Goal: Task Accomplishment & Management: Manage account settings

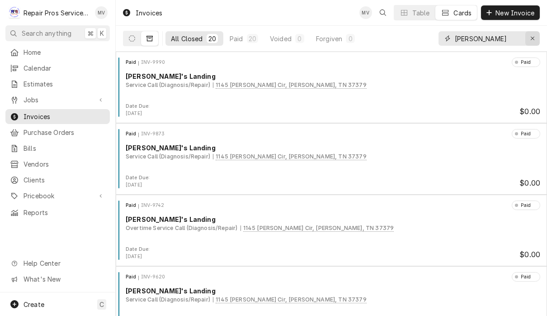
click at [535, 41] on icon "Erase input" at bounding box center [533, 38] width 5 height 6
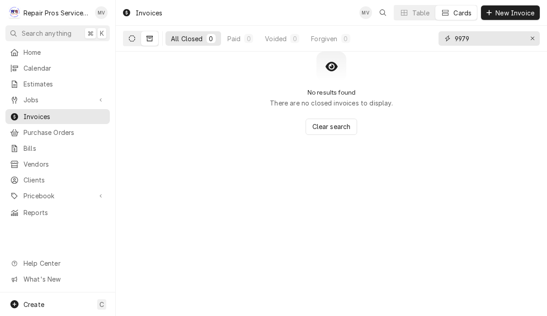
type input "9979"
click at [131, 45] on button "Dynamic Content Wrapper" at bounding box center [132, 38] width 17 height 14
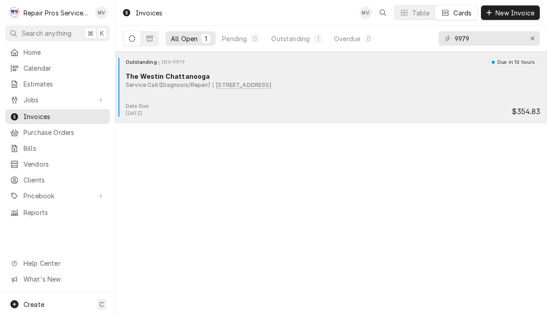
click at [390, 102] on div "Outstanding INV-9979 Due in 10 hours The Westin Chattanooga Service Call (Diagn…" at bounding box center [331, 79] width 424 height 45
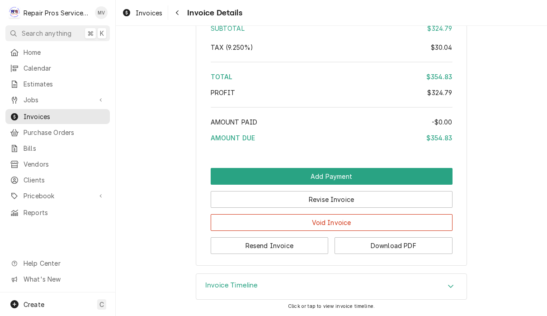
scroll to position [1532, 0]
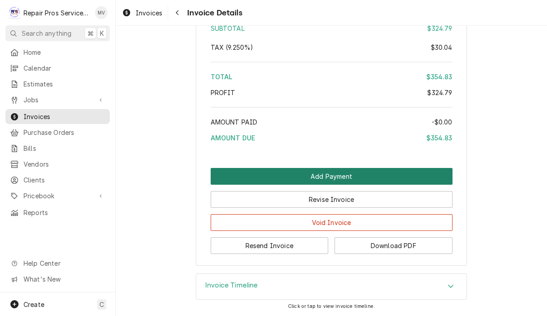
click at [364, 175] on button "Add Payment" at bounding box center [332, 176] width 242 height 17
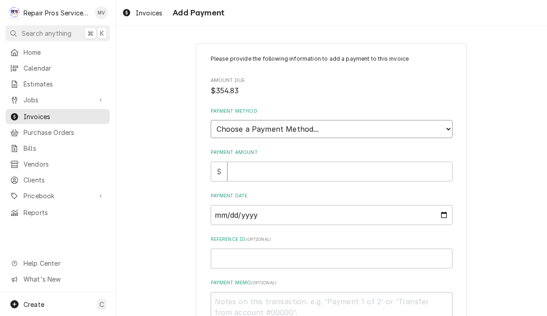
click at [385, 128] on select "Choose a Payment Method... Cash Check Credit/Debit Card ACH/eCheck Other" at bounding box center [332, 129] width 242 height 18
select select "2"
click at [326, 163] on input "Payment Amount" at bounding box center [340, 172] width 225 height 20
type textarea "x"
type input "3"
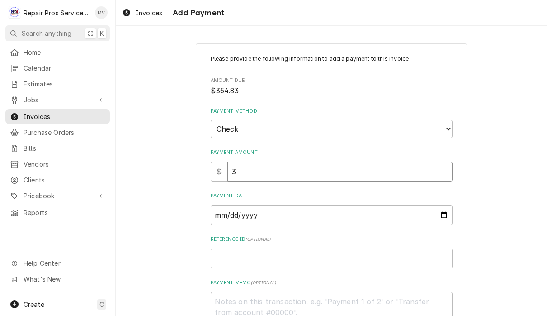
type textarea "x"
type input "35"
type textarea "x"
type input "354"
type textarea "x"
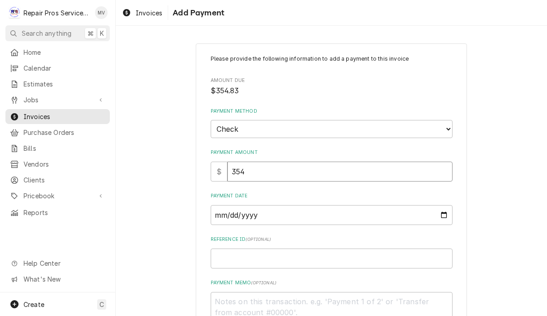
type input "354.8"
type textarea "x"
type input "354.83"
click at [308, 209] on input "Payment Date" at bounding box center [332, 215] width 242 height 20
type input "2025-10-06"
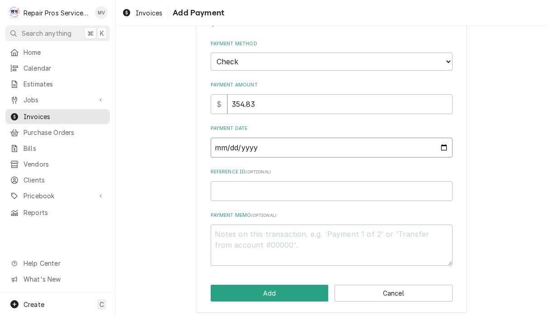
scroll to position [67, 0]
click at [396, 188] on input "Reference ID ( optional )" at bounding box center [332, 192] width 242 height 20
type textarea "x"
type input "9"
type textarea "x"
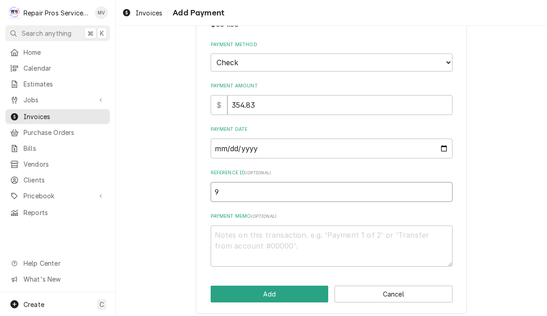
type input "99"
type textarea "x"
type input "997"
type textarea "x"
type input "9979"
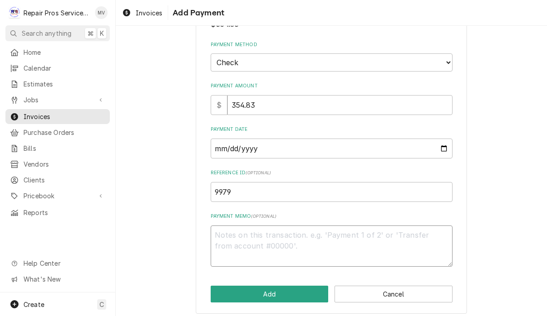
click at [328, 232] on textarea "Payment Memo ( optional )" at bounding box center [332, 245] width 242 height 41
type textarea "x"
type textarea "1"
type textarea "x"
type textarea "16"
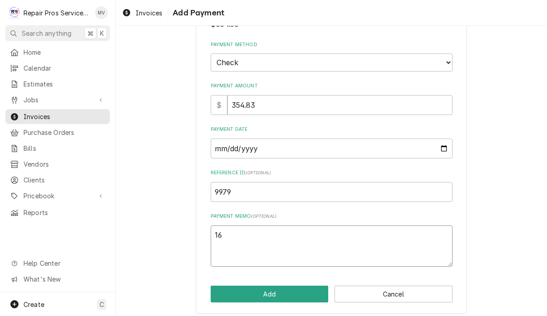
type textarea "x"
type textarea "166"
type textarea "x"
type textarea "1664"
type textarea "x"
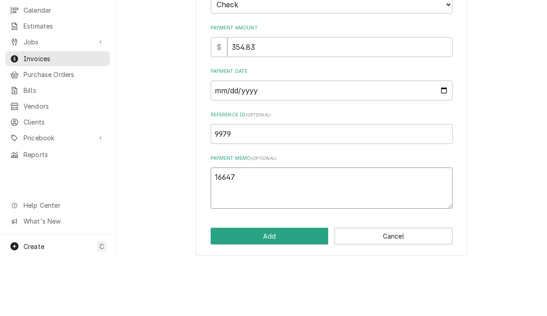
scroll to position [0, 0]
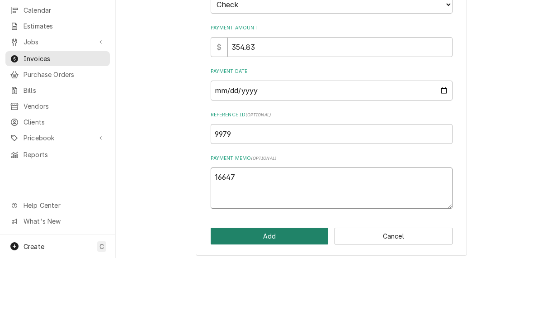
type textarea "16647"
click at [295, 285] on button "Add" at bounding box center [270, 293] width 118 height 17
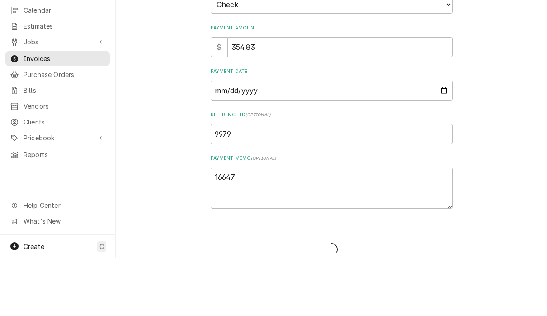
type textarea "x"
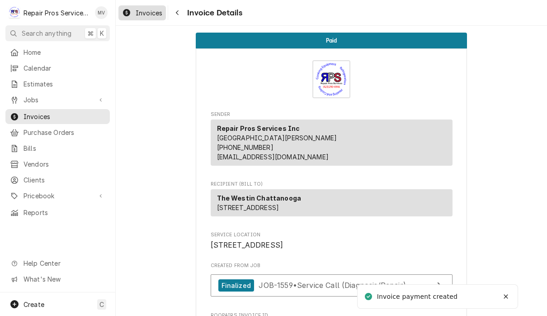
scroll to position [-5, 0]
click at [153, 14] on span "Invoices" at bounding box center [149, 13] width 27 height 10
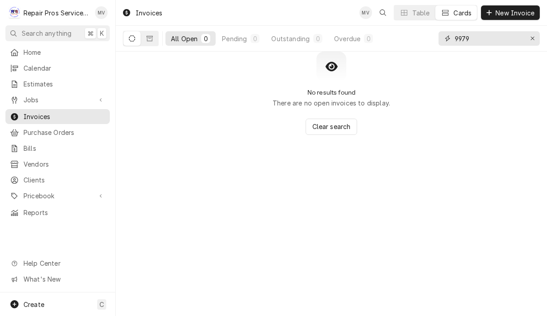
click at [494, 42] on input "9979" at bounding box center [489, 38] width 68 height 14
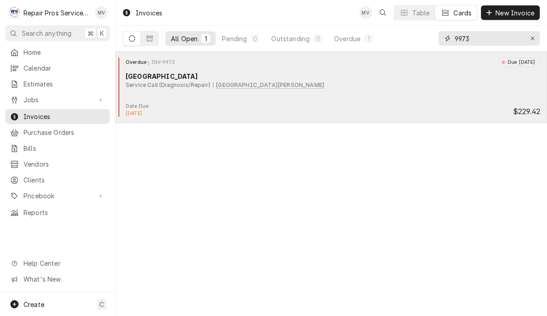
type input "9973"
click at [436, 115] on div "Date Due: Oct 3, 2025 $229.42" at bounding box center [331, 110] width 424 height 14
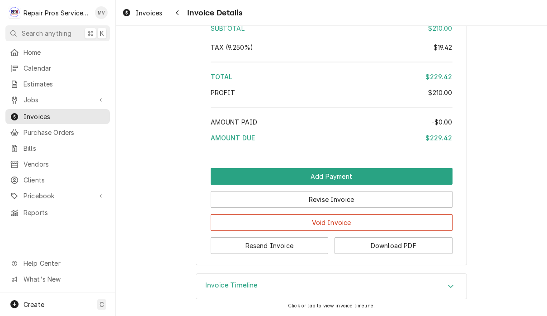
scroll to position [1365, 0]
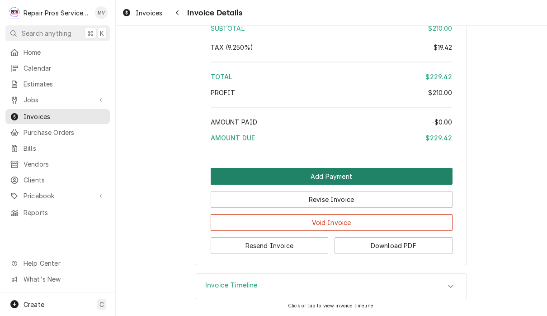
click at [387, 169] on button "Add Payment" at bounding box center [332, 176] width 242 height 17
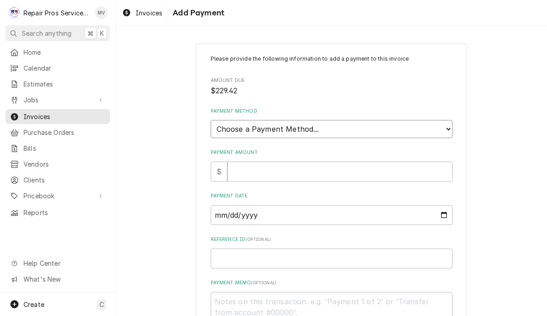
click at [383, 121] on select "Choose a Payment Method... Cash Check Credit/Debit Card ACH/eCheck Other" at bounding box center [332, 129] width 242 height 18
select select "2"
click at [286, 168] on input "Payment Amount" at bounding box center [340, 172] width 225 height 20
type textarea "x"
type input "2"
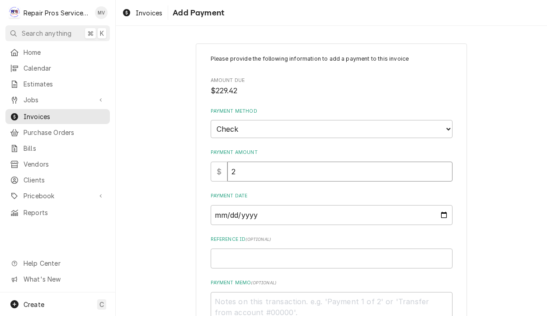
type textarea "x"
type input "22"
type textarea "x"
type input "229"
type textarea "x"
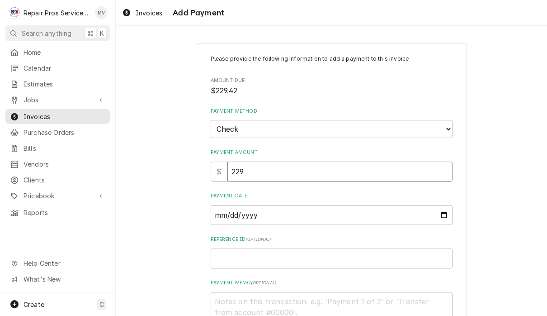
type input "229.4"
type textarea "x"
type input "229.42"
click at [266, 212] on input "Payment Date" at bounding box center [332, 215] width 242 height 20
type input "2025-10-06"
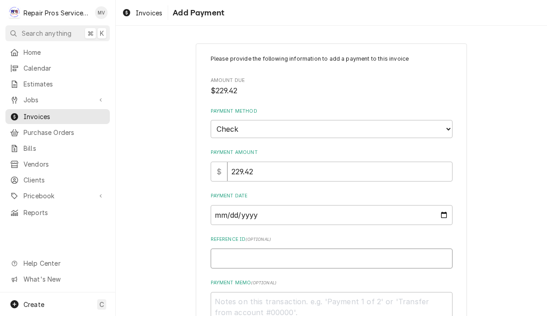
click at [337, 255] on input "Reference ID ( optional )" at bounding box center [332, 258] width 242 height 20
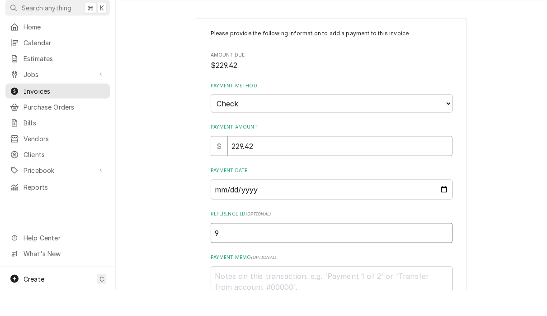
type textarea "x"
type input "9"
type textarea "x"
type input "99"
type textarea "x"
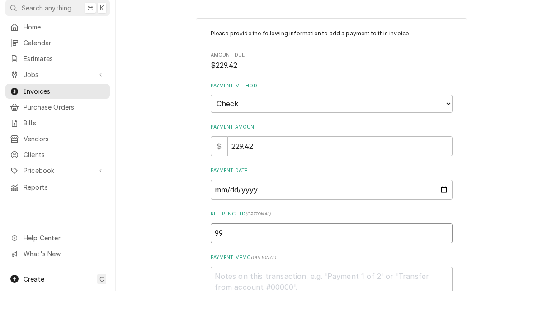
type input "997"
type textarea "x"
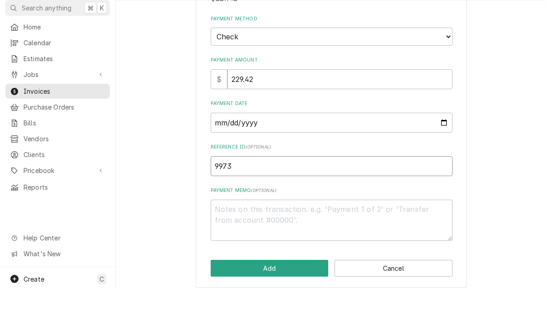
scroll to position [67, 0]
type input "9973"
click at [297, 225] on textarea "Payment Memo ( optional )" at bounding box center [332, 245] width 242 height 41
type textarea "x"
type textarea "9"
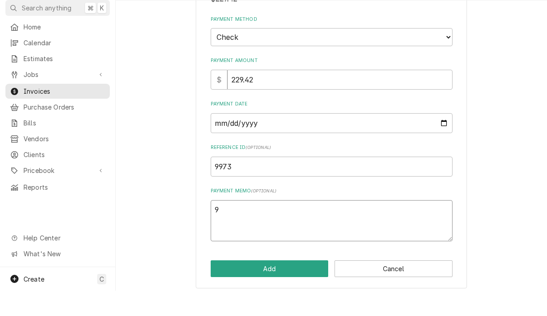
type textarea "x"
type textarea "90"
type textarea "x"
type textarea "906"
type textarea "x"
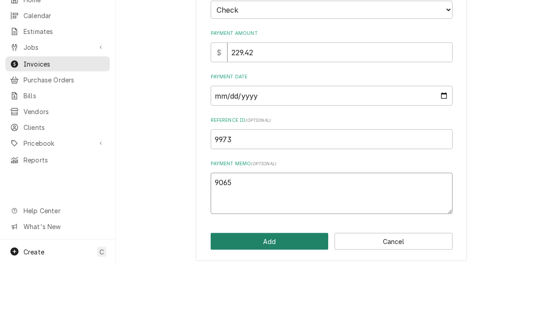
type textarea "9065"
click at [295, 285] on button "Add" at bounding box center [270, 293] width 118 height 17
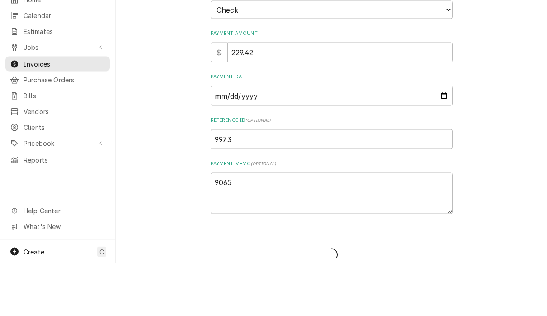
type textarea "x"
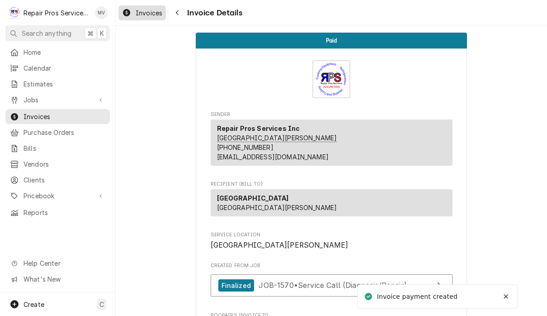
click at [155, 16] on span "Invoices" at bounding box center [149, 13] width 27 height 10
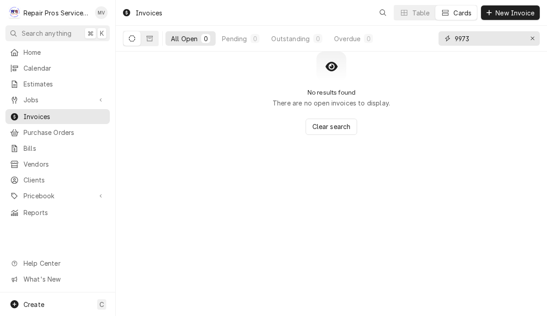
click at [490, 39] on input "9973" at bounding box center [489, 38] width 68 height 14
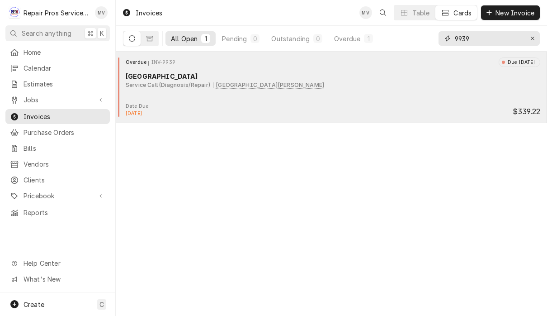
type input "9939"
click at [362, 101] on div "Overdue INV-9939 Due [DATE] [GEOGRAPHIC_DATA] Service Call (Diagnosis/Repair) […" at bounding box center [331, 79] width 424 height 45
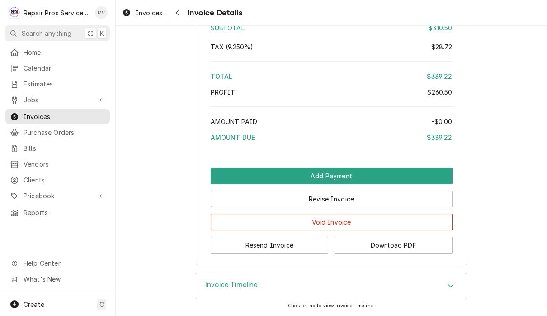
scroll to position [1700, 0]
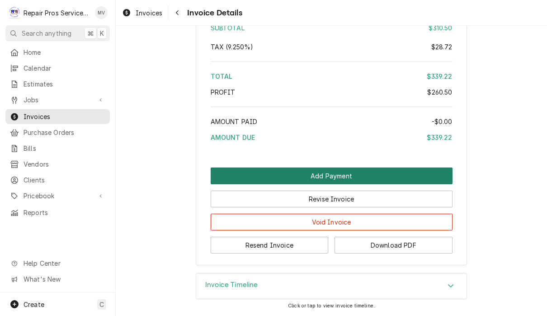
click at [399, 171] on button "Add Payment" at bounding box center [332, 175] width 242 height 17
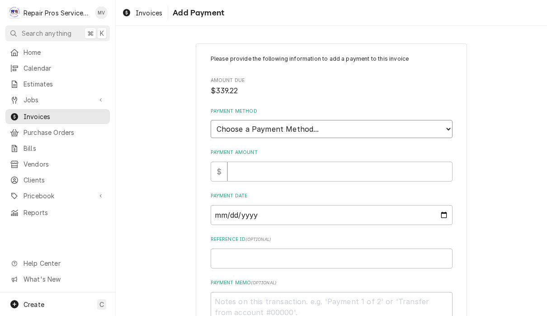
click at [363, 125] on select "Choose a Payment Method... Cash Check Credit/Debit Card ACH/eCheck Other" at bounding box center [332, 129] width 242 height 18
select select "2"
click at [368, 166] on input "Payment Amount" at bounding box center [340, 172] width 225 height 20
type textarea "x"
type input "3"
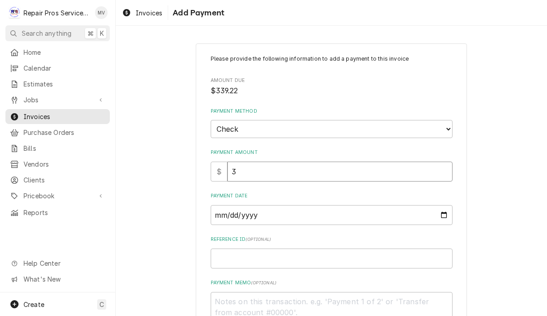
type textarea "x"
type input "33"
type textarea "x"
type input "339"
type textarea "x"
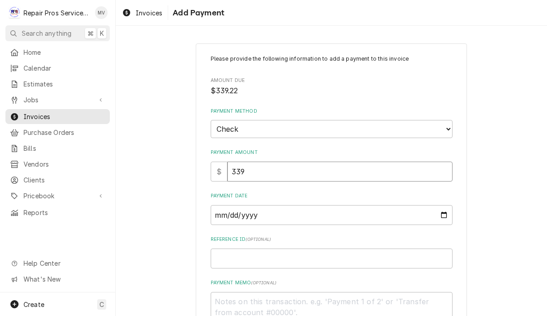
type input "339.3"
type textarea "x"
type input "339.32"
type textarea "x"
type input "339.3"
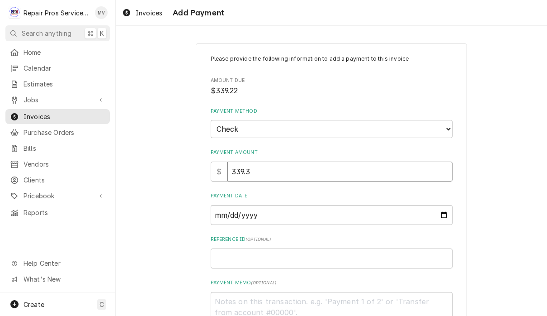
type textarea "x"
type input "339"
type textarea "x"
type input "339.2"
type textarea "x"
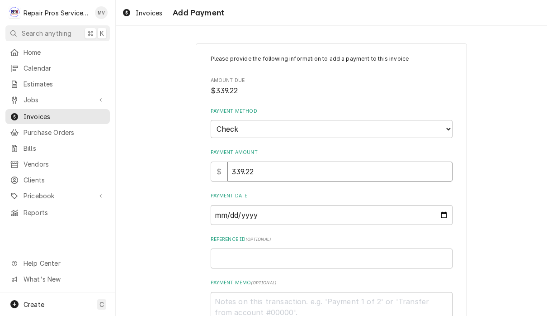
type input "339.22"
click at [309, 209] on input "Payment Date" at bounding box center [332, 215] width 242 height 20
type input "2025-10-06"
click at [309, 254] on input "Reference ID ( optional )" at bounding box center [332, 258] width 242 height 20
type textarea "x"
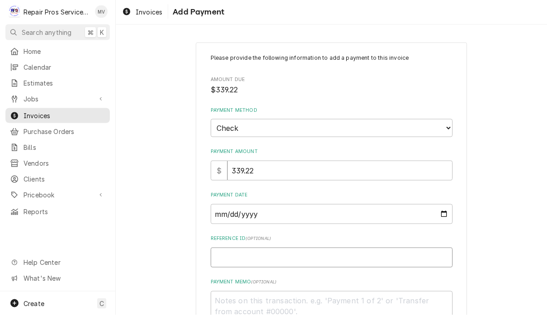
type input "9"
type textarea "x"
type input "99"
type textarea "x"
type input "993"
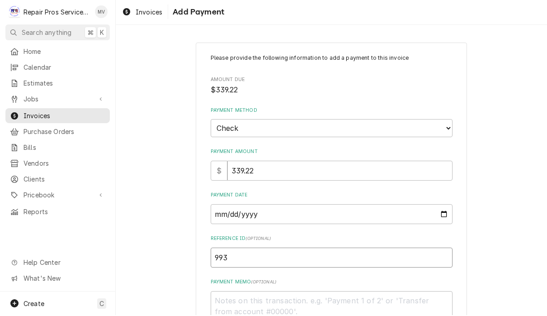
type textarea "x"
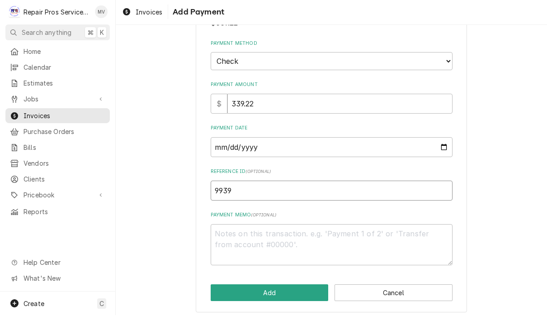
scroll to position [67, 0]
type input "9939"
click at [280, 240] on textarea "Payment Memo ( optional )" at bounding box center [332, 245] width 242 height 41
type textarea "x"
type textarea "9"
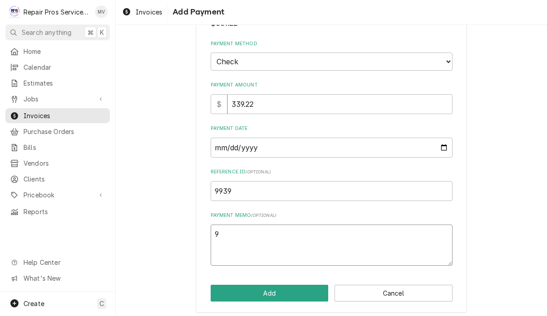
type textarea "x"
type textarea "90"
type textarea "x"
type textarea "906"
type textarea "x"
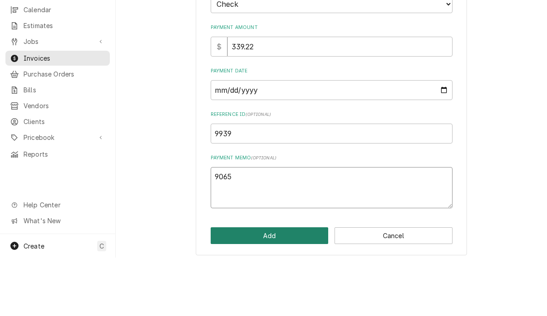
type textarea "9065"
click at [301, 285] on button "Add" at bounding box center [270, 293] width 118 height 17
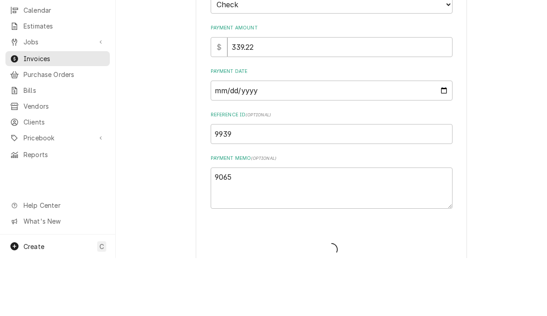
type textarea "x"
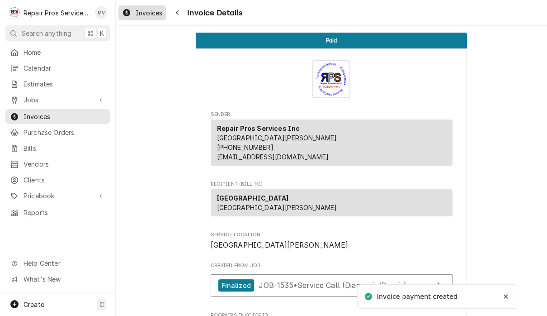
click at [155, 17] on div "Invoices" at bounding box center [142, 12] width 44 height 11
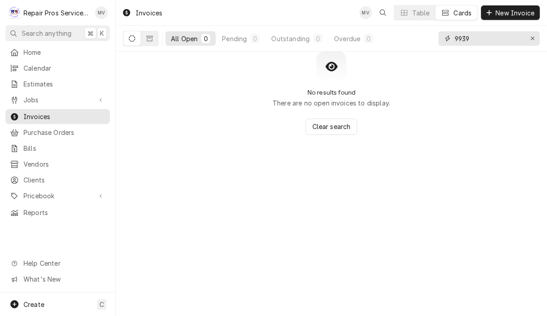
click at [507, 41] on input "9939" at bounding box center [489, 38] width 68 height 14
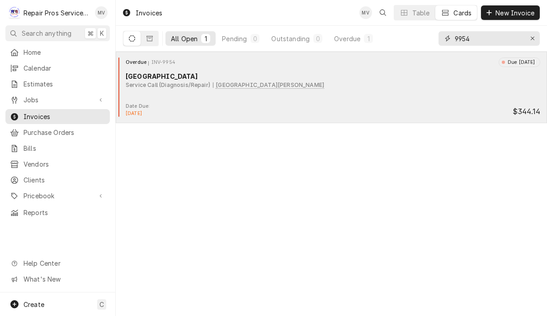
type input "9954"
click at [419, 105] on div "Date Due: [DATE] $344.14" at bounding box center [331, 110] width 424 height 14
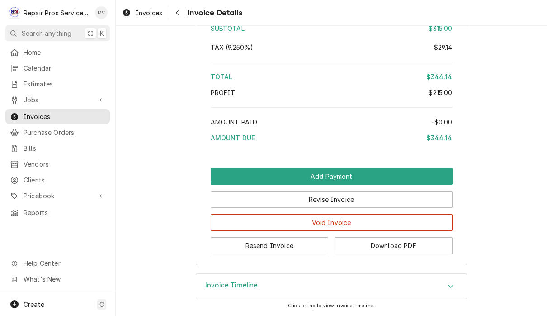
scroll to position [1528, 0]
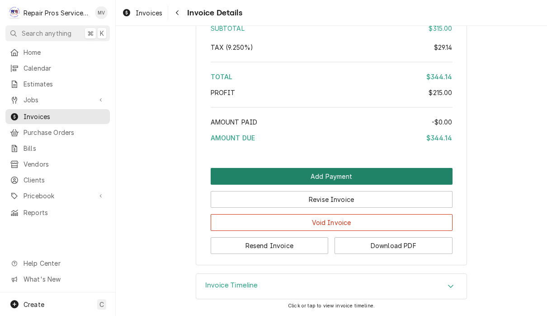
click at [401, 172] on button "Add Payment" at bounding box center [332, 176] width 242 height 17
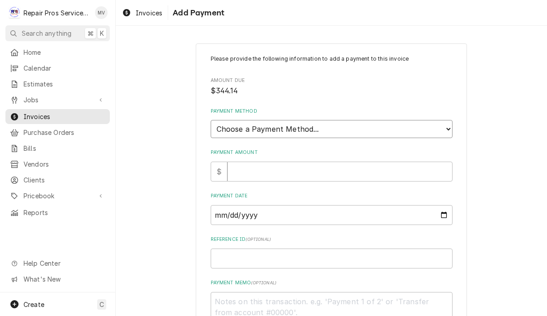
click at [360, 127] on select "Choose a Payment Method... Cash Check Credit/Debit Card ACH/eCheck Other" at bounding box center [332, 129] width 242 height 18
select select "2"
click at [284, 168] on input "Payment Amount" at bounding box center [340, 172] width 225 height 20
type textarea "x"
type input "3"
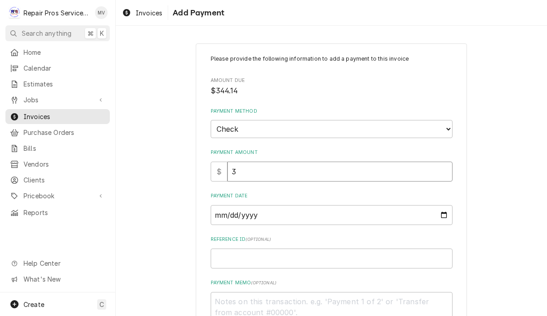
type textarea "x"
type input "34"
type textarea "x"
type input "344"
type textarea "x"
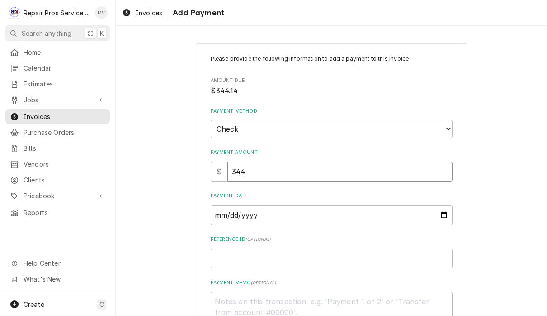
type input "344.1"
type textarea "x"
type input "344.14"
click at [285, 213] on input "Payment Date" at bounding box center [332, 215] width 242 height 20
type input "[DATE]"
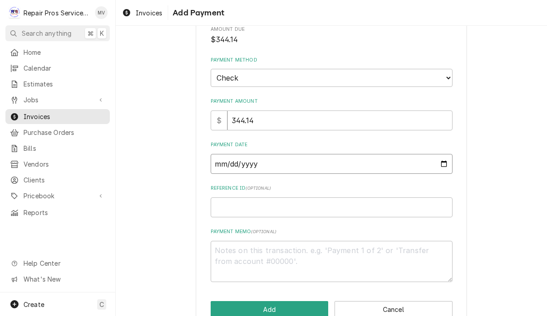
scroll to position [61, 0]
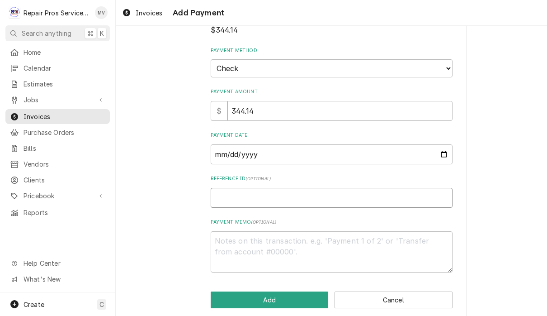
click at [351, 196] on input "Reference ID ( optional )" at bounding box center [332, 198] width 242 height 20
type textarea "x"
type input "9"
type textarea "x"
type input "99"
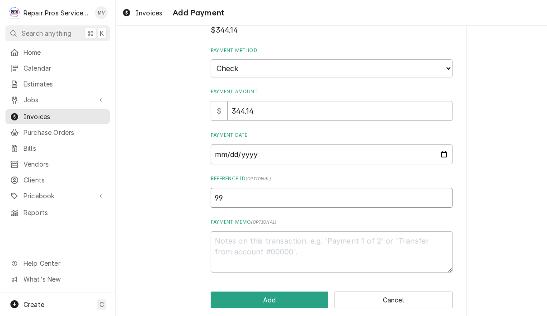
type textarea "x"
type input "995"
type textarea "x"
type input "9954"
click at [294, 235] on textarea "Payment Memo ( optional )" at bounding box center [332, 251] width 242 height 41
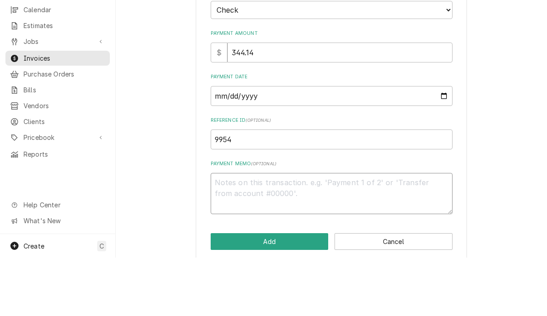
type textarea "x"
type textarea "9"
type textarea "x"
type textarea "90"
type textarea "x"
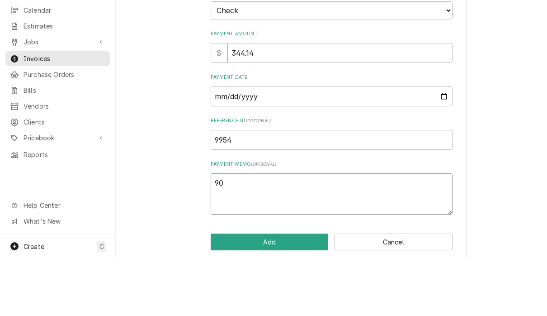
type textarea "906"
type textarea "x"
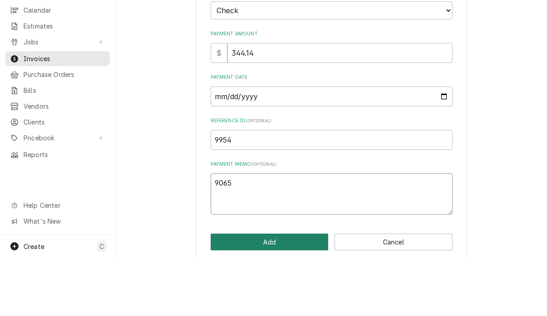
type textarea "9065"
click at [272, 291] on button "Add" at bounding box center [270, 299] width 118 height 17
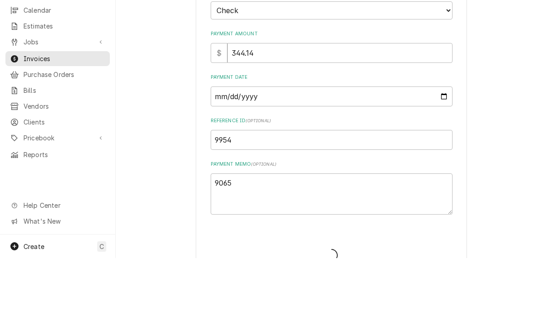
type textarea "x"
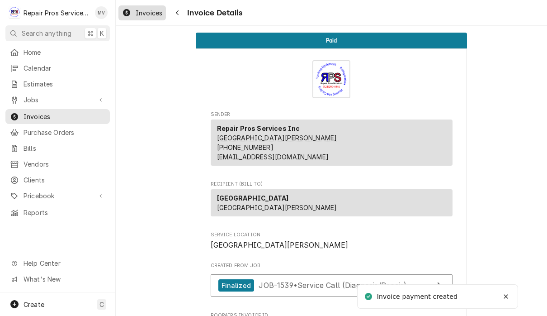
click at [157, 11] on span "Invoices" at bounding box center [149, 13] width 27 height 10
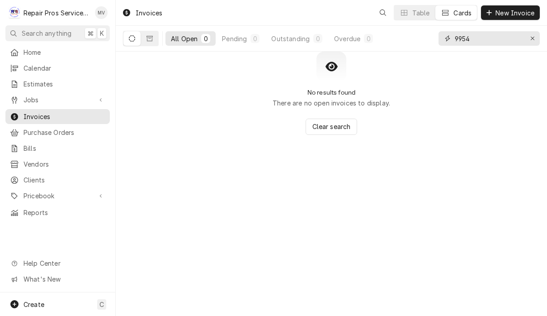
click at [487, 41] on input "9954" at bounding box center [489, 38] width 68 height 14
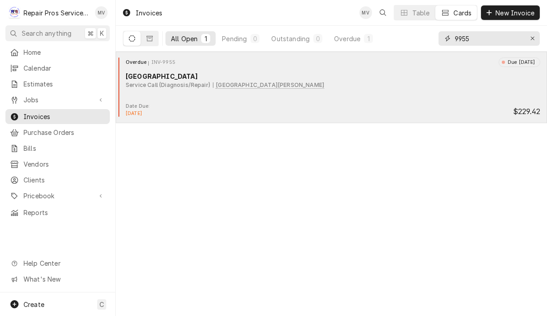
type input "9955"
click at [399, 94] on div "Overdue INV-9955 Due [DATE] Marriott Downtown Chattanooga Service Call (Diagnos…" at bounding box center [331, 79] width 424 height 45
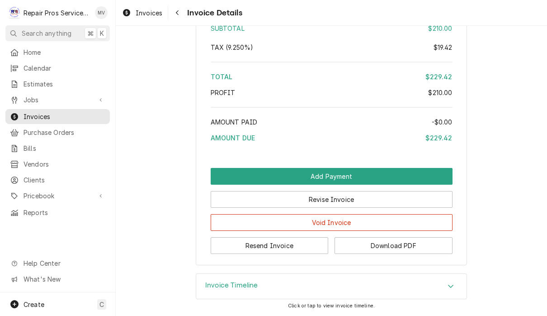
scroll to position [1355, 0]
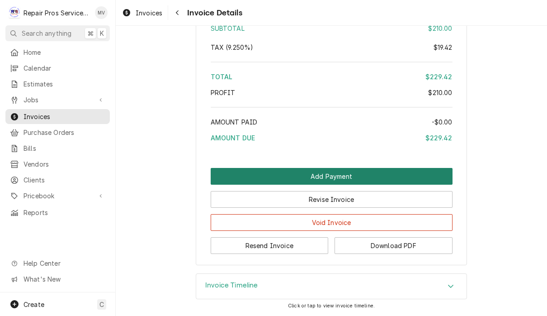
click at [415, 175] on button "Add Payment" at bounding box center [332, 176] width 242 height 17
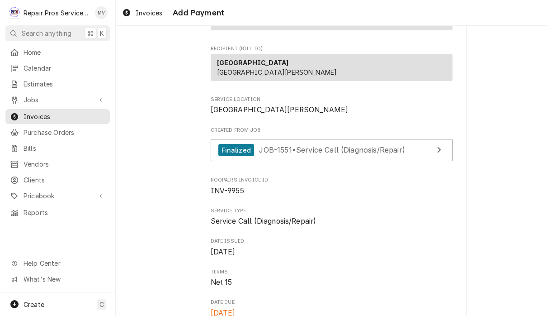
scroll to position [136, 0]
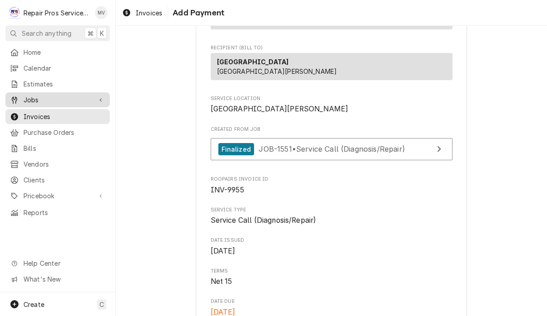
click at [70, 100] on span "Jobs" at bounding box center [58, 100] width 68 height 10
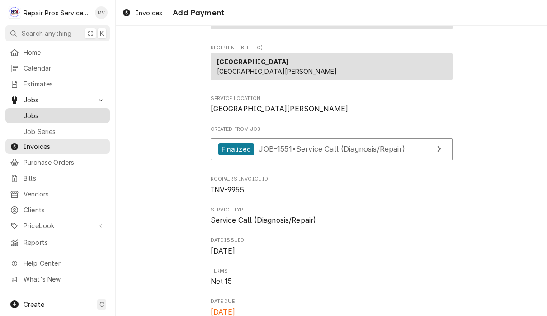
click at [53, 114] on span "Jobs" at bounding box center [65, 116] width 82 height 10
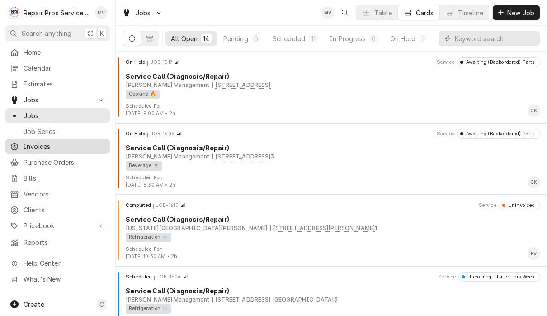
click at [71, 144] on span "Invoices" at bounding box center [65, 147] width 82 height 10
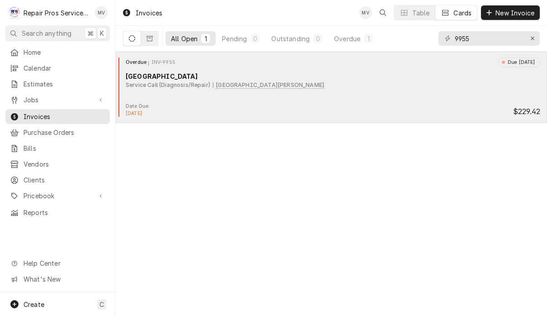
click at [409, 97] on div "Overdue INV-9955 Due [DATE] Marriott Downtown Chattanooga Service Call (Diagnos…" at bounding box center [331, 79] width 424 height 45
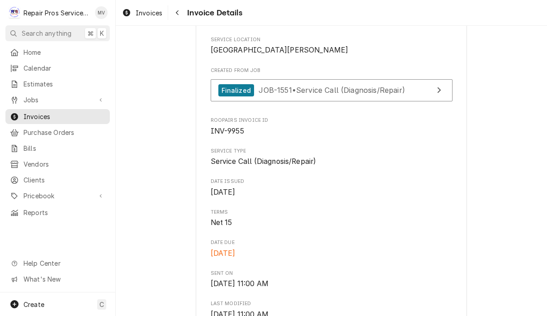
scroll to position [195, 0]
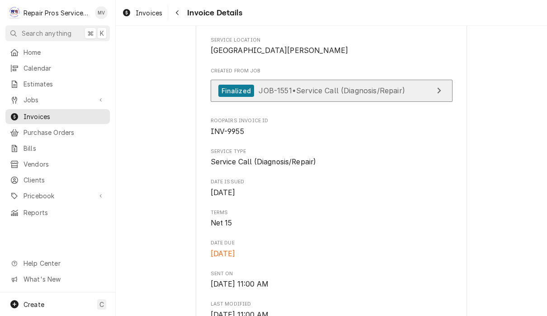
click at [416, 102] on link "Finalized JOB-1551 • Service Call (Diagnosis/Repair)" at bounding box center [332, 91] width 242 height 22
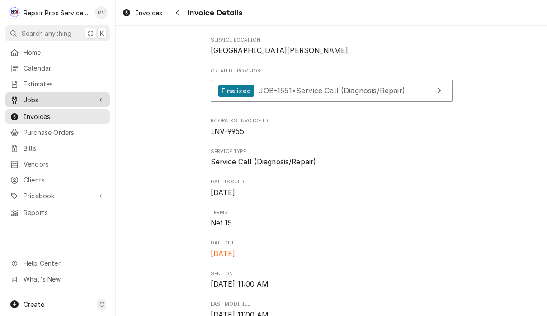
click at [40, 95] on span "Jobs" at bounding box center [58, 100] width 68 height 10
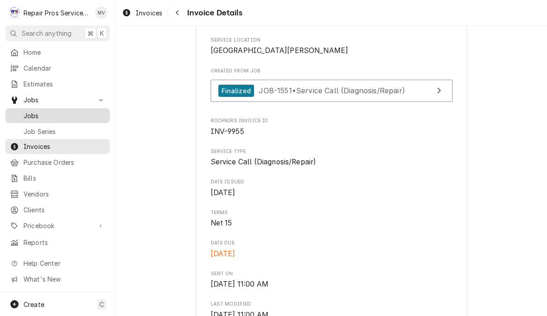
click at [58, 117] on div "Jobs" at bounding box center [57, 115] width 101 height 11
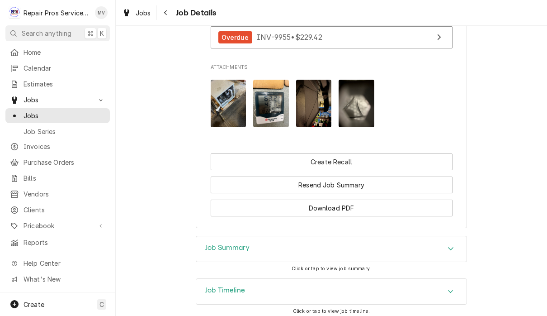
scroll to position [651, 0]
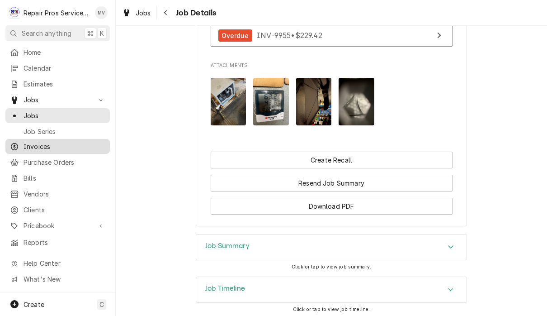
click at [54, 143] on span "Invoices" at bounding box center [65, 147] width 82 height 10
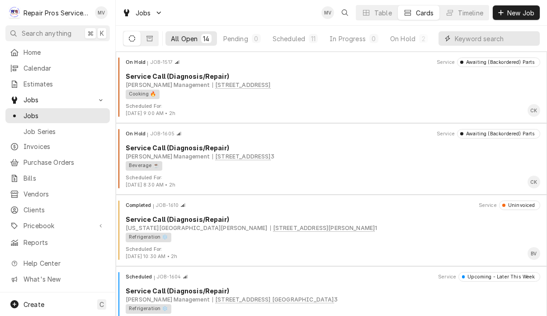
click at [486, 39] on input "Dynamic Content Wrapper" at bounding box center [495, 38] width 81 height 14
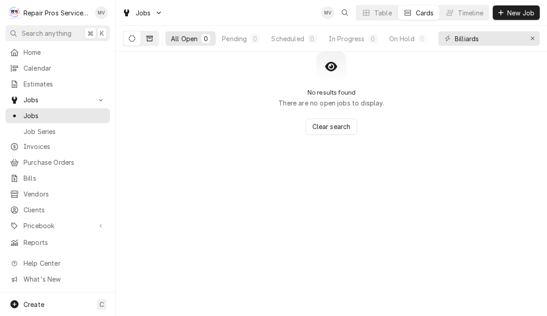
click at [152, 42] on button "Dynamic Content Wrapper" at bounding box center [149, 38] width 17 height 14
click at [506, 41] on input "Billiards" at bounding box center [489, 38] width 68 height 14
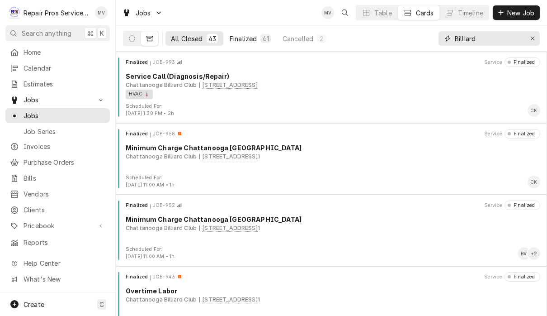
type input "Billiard"
click at [247, 36] on div "Finalized" at bounding box center [243, 39] width 27 height 10
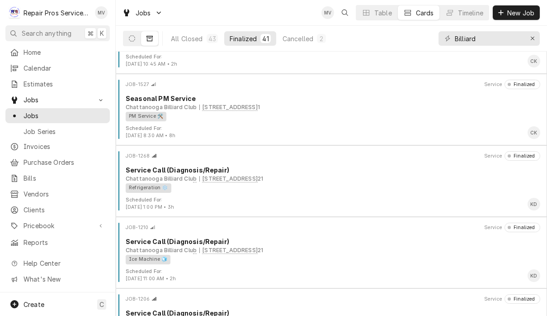
scroll to position [51, 0]
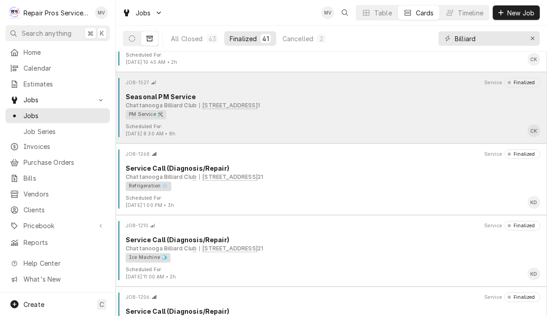
click at [386, 112] on div "PM Service 🛠️" at bounding box center [330, 115] width 409 height 10
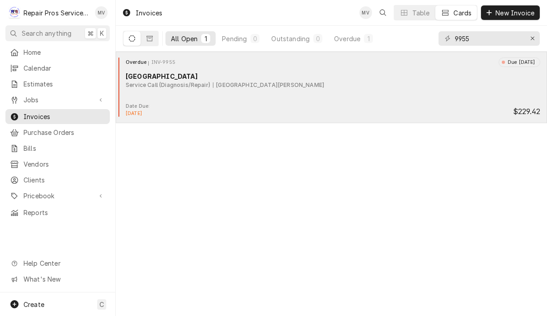
click at [434, 114] on div "Date Due: [DATE] $229.42" at bounding box center [331, 110] width 424 height 14
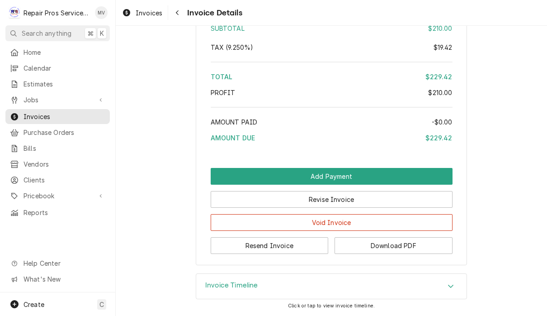
scroll to position [1344, 0]
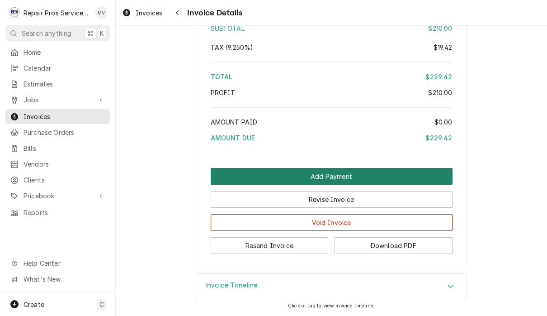
click at [346, 185] on button "Add Payment" at bounding box center [332, 176] width 242 height 17
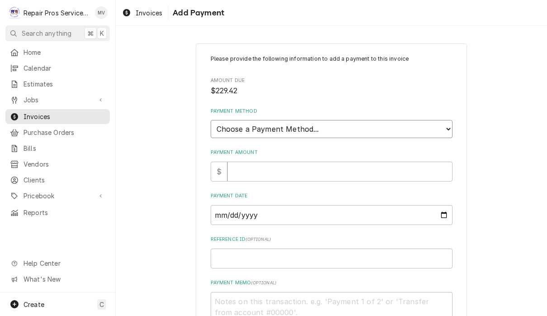
click at [361, 125] on select "Choose a Payment Method... Cash Check Credit/Debit Card ACH/eCheck Other" at bounding box center [332, 129] width 242 height 18
select select "2"
click at [249, 165] on input "Payment Amount" at bounding box center [340, 172] width 225 height 20
type textarea "x"
type input "2"
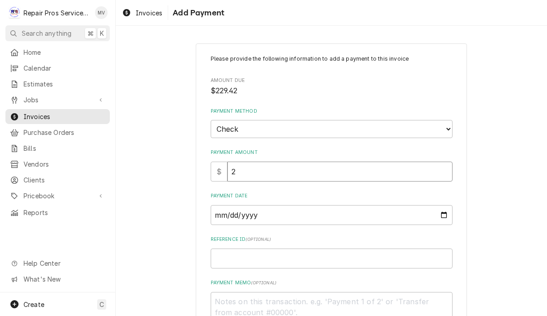
type textarea "x"
type input "21"
type textarea "x"
type input "210"
type textarea "x"
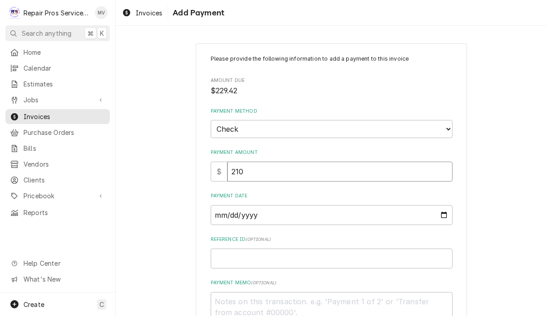
type input "210.0"
type textarea "x"
type input "210.00"
click at [281, 207] on input "Payment Date" at bounding box center [332, 215] width 242 height 20
type input "2025-10-06"
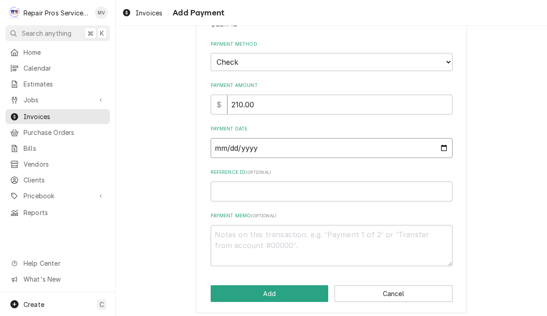
scroll to position [67, 0]
click at [236, 188] on input "Reference ID ( optional )" at bounding box center [332, 192] width 242 height 20
type textarea "x"
type input "9"
type textarea "x"
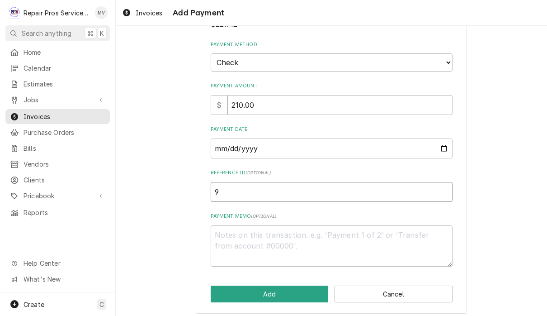
type input "99"
type textarea "x"
type input "995"
type textarea "x"
type input "9955"
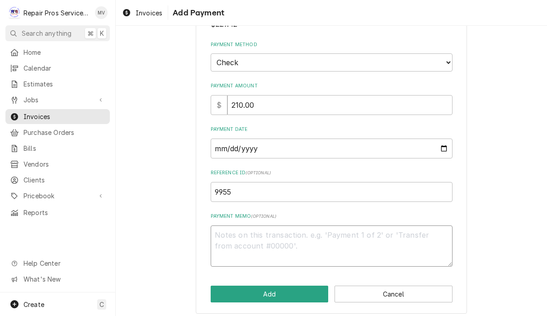
click at [256, 236] on textarea "Payment Memo ( optional )" at bounding box center [332, 245] width 242 height 41
type textarea "x"
type textarea "9"
type textarea "x"
type textarea "90"
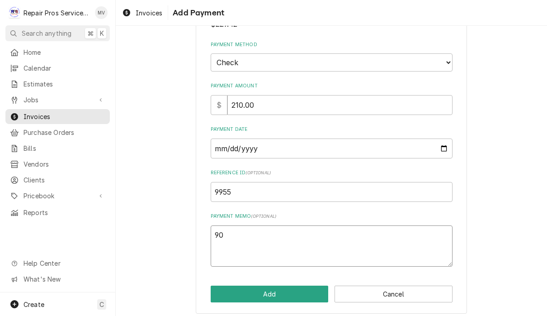
type textarea "x"
type textarea "906"
type textarea "x"
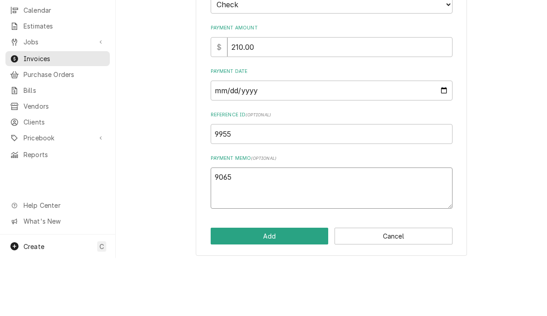
scroll to position [0, 0]
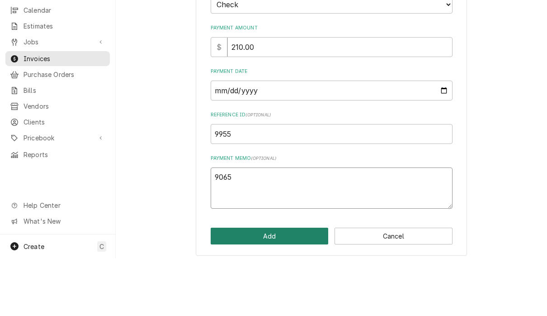
type textarea "9065"
click at [303, 285] on button "Add" at bounding box center [270, 293] width 118 height 17
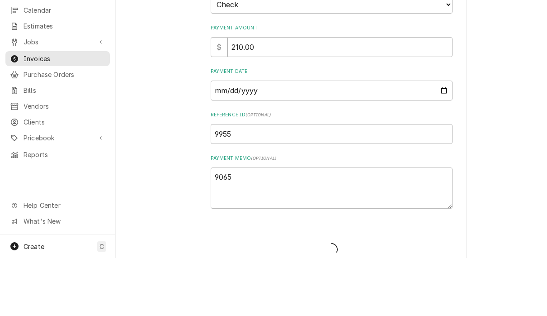
type textarea "x"
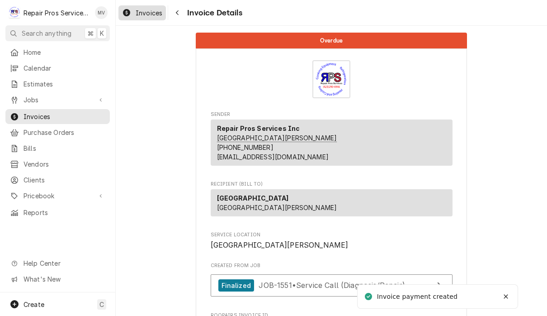
click at [151, 17] on div "Invoices" at bounding box center [142, 12] width 44 height 11
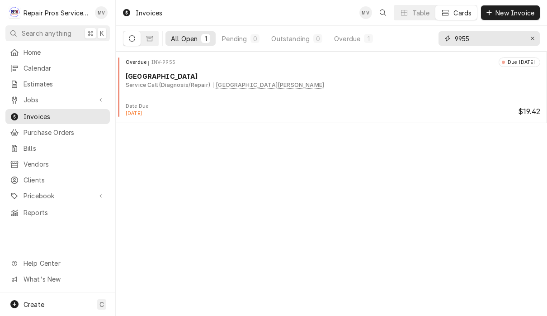
click at [486, 36] on input "9955" at bounding box center [489, 38] width 68 height 14
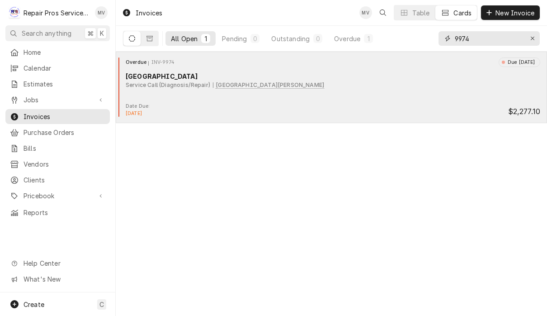
type input "9974"
click at [363, 102] on div "Overdue INV-9974 Due [DATE] Marriott Downtown [GEOGRAPHIC_DATA] Service Call (D…" at bounding box center [331, 79] width 424 height 45
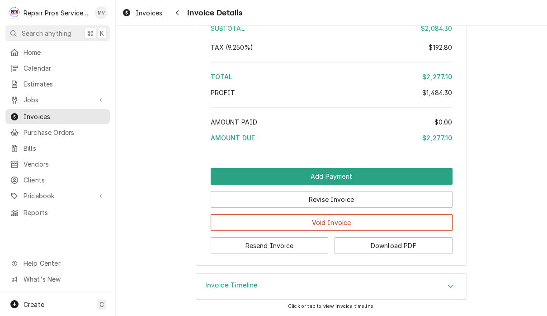
scroll to position [2047, 0]
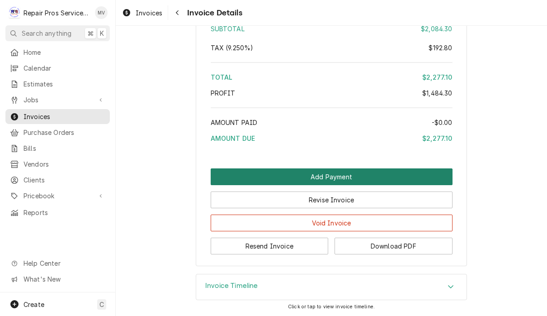
click at [372, 175] on button "Add Payment" at bounding box center [332, 176] width 242 height 17
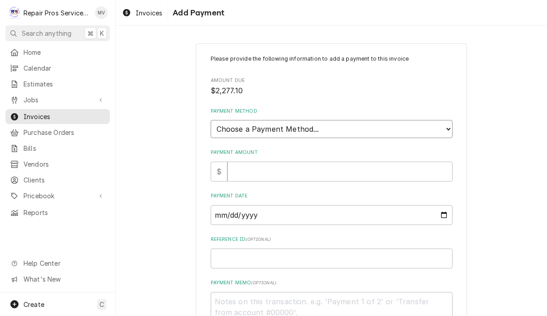
click at [353, 130] on select "Choose a Payment Method... Cash Check Credit/Debit Card ACH/eCheck Other" at bounding box center [332, 129] width 242 height 18
select select "2"
click at [324, 167] on input "Payment Amount" at bounding box center [340, 172] width 225 height 20
type textarea "x"
type input "2"
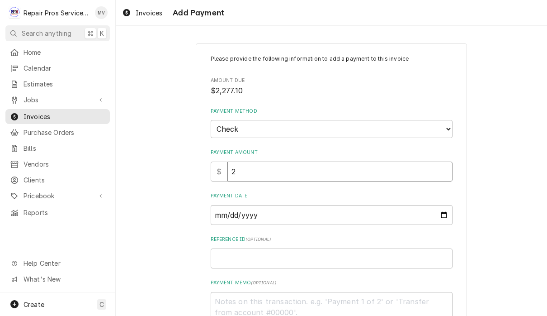
type textarea "x"
type input "22"
type textarea "x"
type input "227"
type textarea "x"
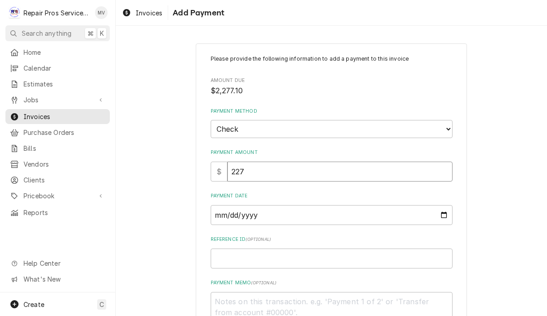
type input "2277"
type textarea "x"
type input "2277.1"
type textarea "x"
type input "2277.10"
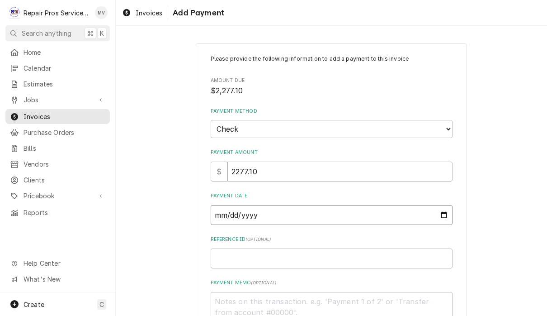
click at [281, 205] on input "Payment Date" at bounding box center [332, 215] width 242 height 20
type input "2025-10-06"
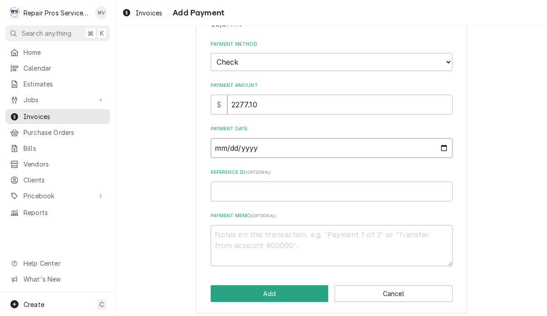
scroll to position [67, 0]
click at [242, 189] on input "Reference ID ( optional )" at bounding box center [332, 192] width 242 height 20
type textarea "x"
type input "9"
type textarea "x"
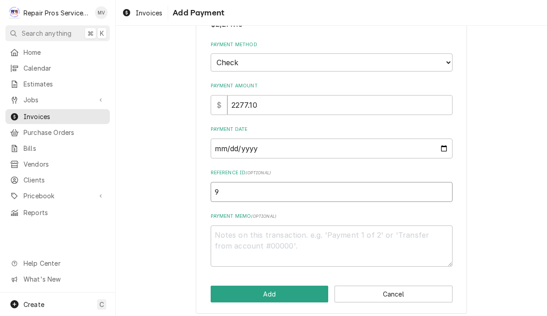
type input "99"
type textarea "x"
type input "997"
type textarea "x"
type input "9974"
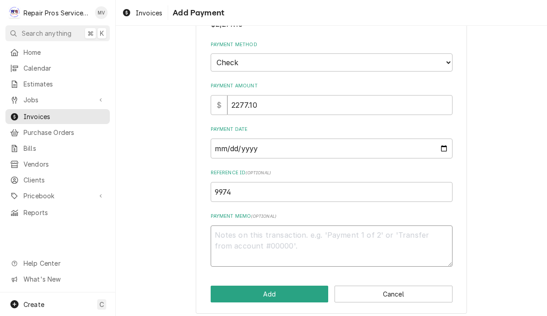
click at [256, 238] on textarea "Payment Memo ( optional )" at bounding box center [332, 245] width 242 height 41
type textarea "x"
type textarea "9"
type textarea "x"
type textarea "90"
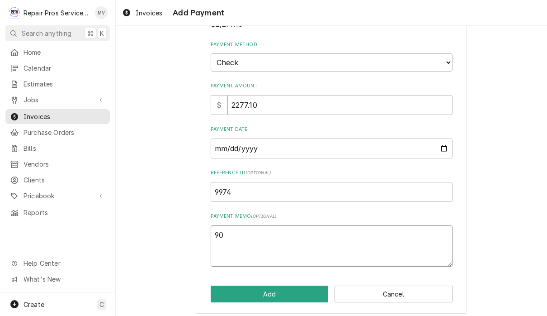
type textarea "x"
type textarea "905"
type textarea "x"
type textarea "90"
type textarea "x"
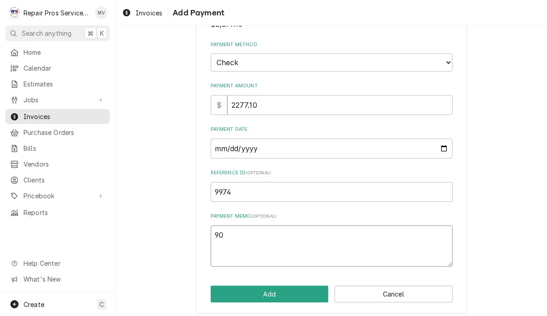
type textarea "906"
type textarea "x"
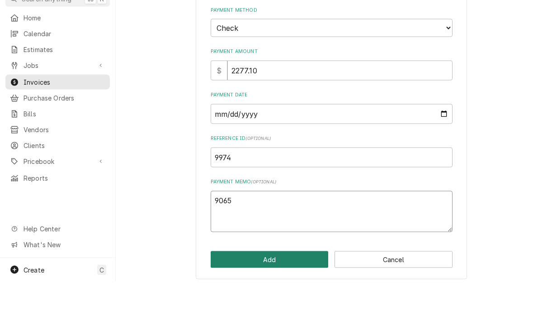
type textarea "9065"
click at [299, 285] on button "Add" at bounding box center [270, 293] width 118 height 17
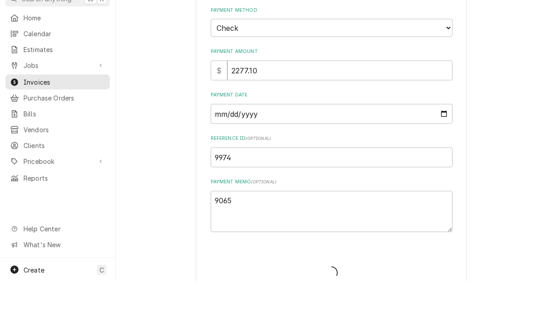
type textarea "x"
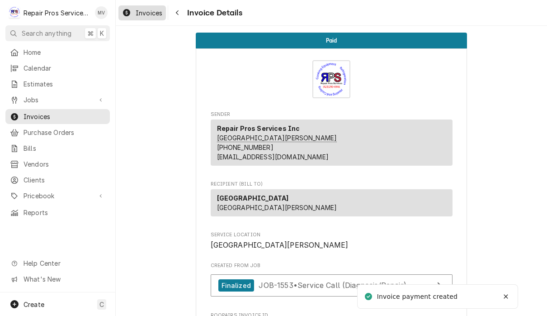
click at [152, 12] on span "Invoices" at bounding box center [149, 13] width 27 height 10
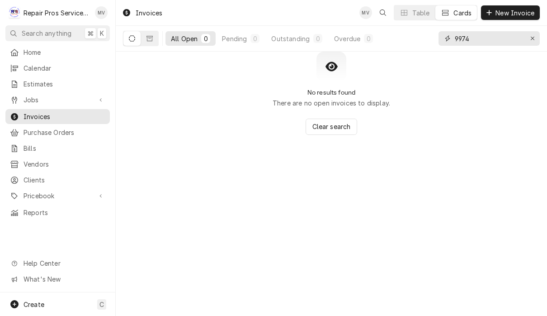
click at [490, 38] on input "9974" at bounding box center [489, 38] width 68 height 14
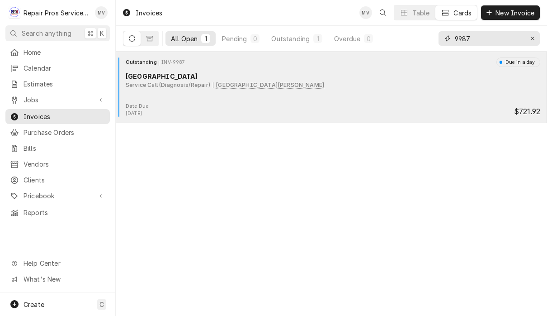
type input "9987"
click at [294, 108] on div "Date Due: Oct 8, 2025 $721.92" at bounding box center [331, 110] width 424 height 14
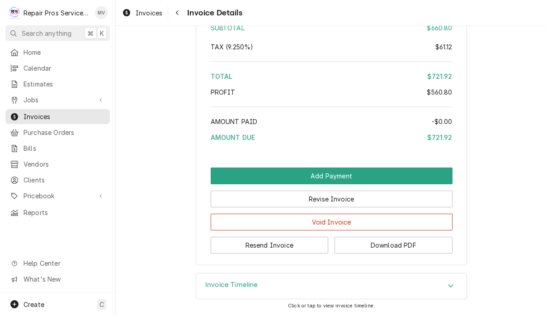
scroll to position [1935, 0]
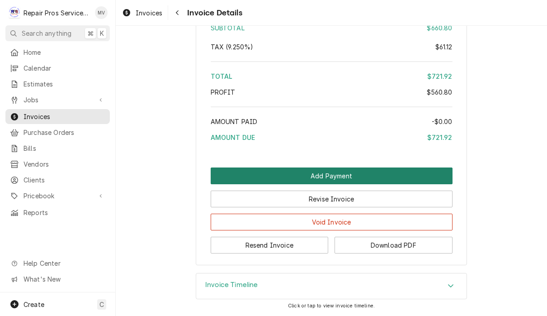
click at [348, 175] on button "Add Payment" at bounding box center [332, 175] width 242 height 17
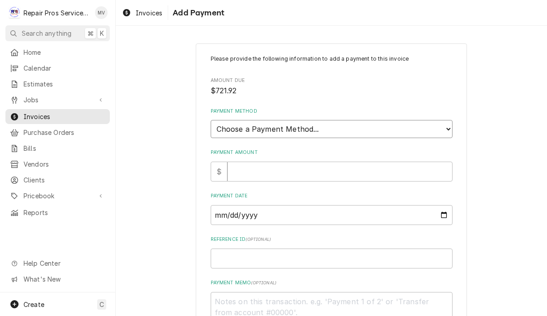
click at [336, 124] on select "Choose a Payment Method... Cash Check Credit/Debit Card ACH/eCheck Other" at bounding box center [332, 129] width 242 height 18
select select "2"
click at [326, 168] on input "Payment Amount" at bounding box center [340, 172] width 225 height 20
type textarea "x"
type input "7"
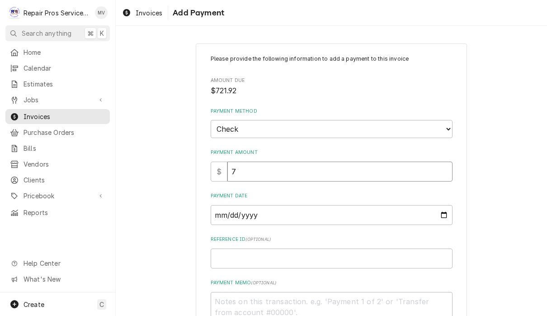
type textarea "x"
type input "72"
type textarea "x"
type input "721"
type textarea "x"
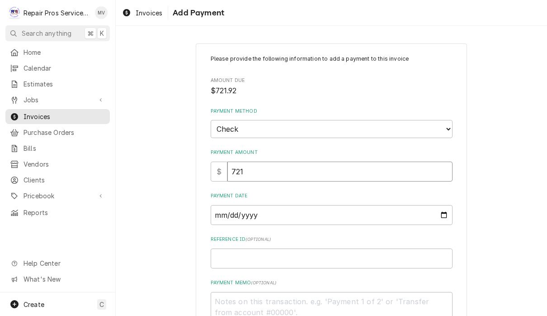
type input "721.9"
type textarea "x"
type input "721.92"
click at [249, 211] on input "Payment Date" at bounding box center [332, 215] width 242 height 20
type input "2025-10-06"
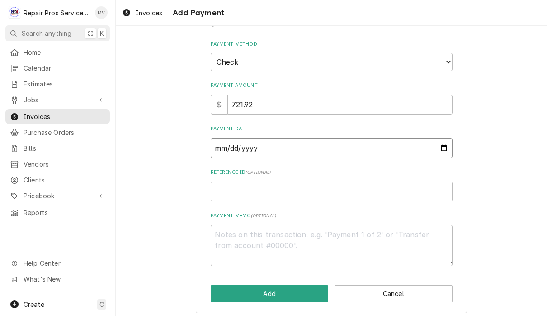
scroll to position [67, 0]
click at [248, 192] on input "Reference ID ( optional )" at bounding box center [332, 192] width 242 height 20
type textarea "x"
type input "9"
type textarea "x"
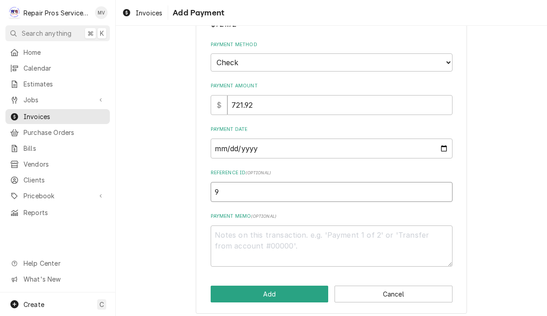
type input "99"
type textarea "x"
type input "998"
type textarea "x"
type input "9987"
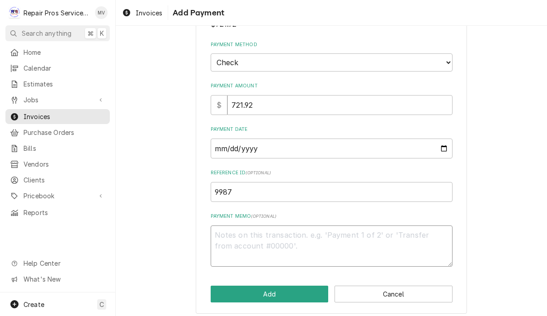
click at [271, 230] on textarea "Payment Memo ( optional )" at bounding box center [332, 245] width 242 height 41
type textarea "x"
type textarea "9"
type textarea "x"
type textarea "90"
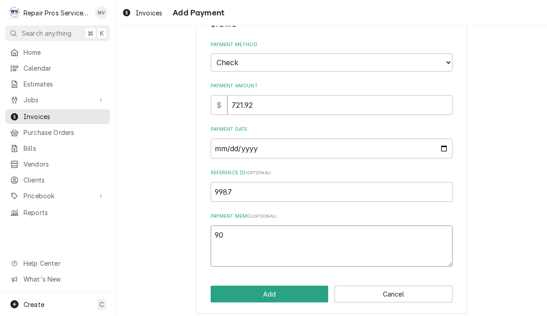
type textarea "x"
type textarea "906"
type textarea "x"
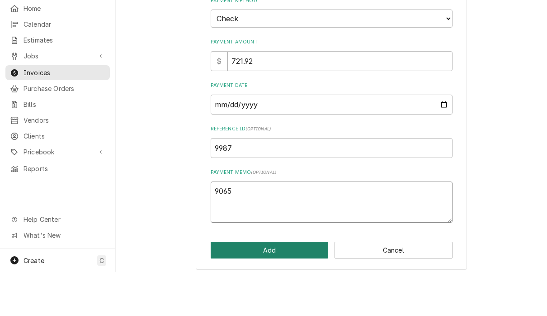
type textarea "9065"
click at [316, 285] on button "Add" at bounding box center [270, 293] width 118 height 17
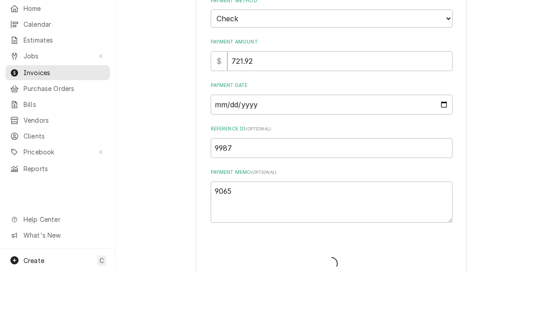
type textarea "x"
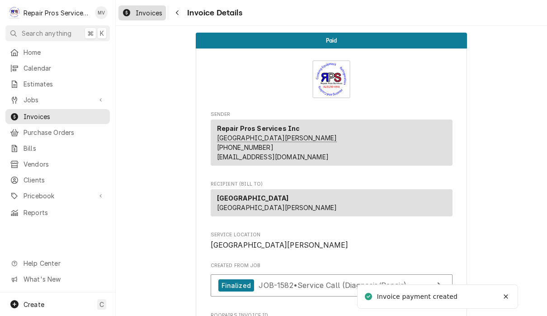
click at [153, 17] on div "Invoices" at bounding box center [142, 12] width 44 height 11
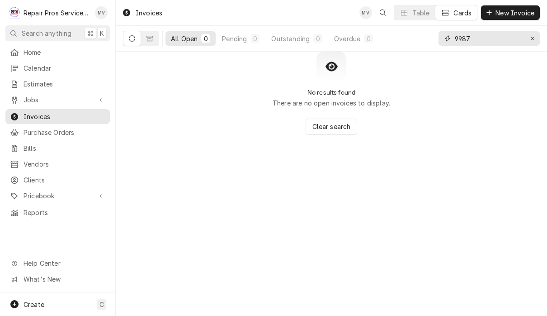
click at [498, 43] on input "9987" at bounding box center [489, 38] width 68 height 14
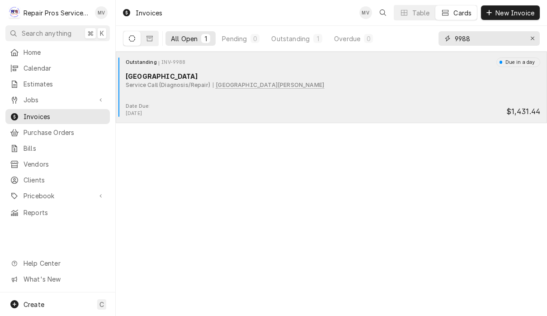
type input "9988"
click at [367, 105] on div "Date Due: [DATE] $1,431.44" at bounding box center [331, 110] width 424 height 14
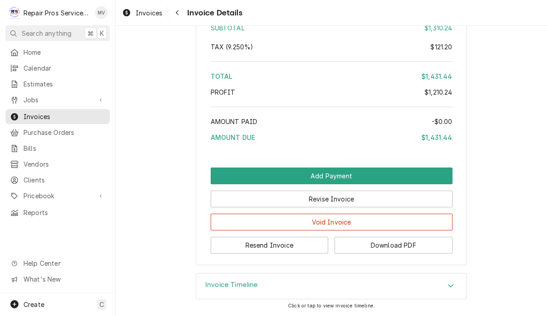
scroll to position [1944, 0]
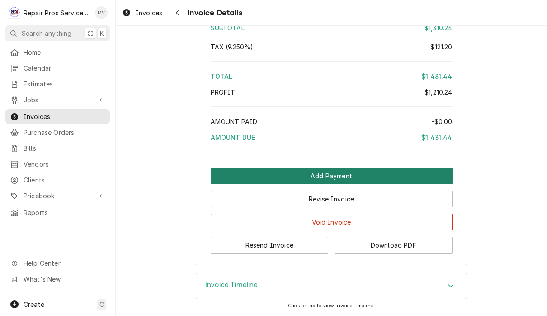
click at [340, 174] on button "Add Payment" at bounding box center [332, 175] width 242 height 17
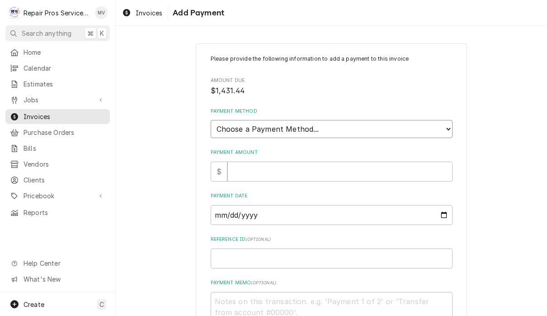
click at [354, 122] on select "Choose a Payment Method... Cash Check Credit/Debit Card ACH/eCheck Other" at bounding box center [332, 129] width 242 height 18
select select "2"
click at [342, 162] on input "Payment Amount" at bounding box center [340, 172] width 225 height 20
type textarea "x"
type input "1"
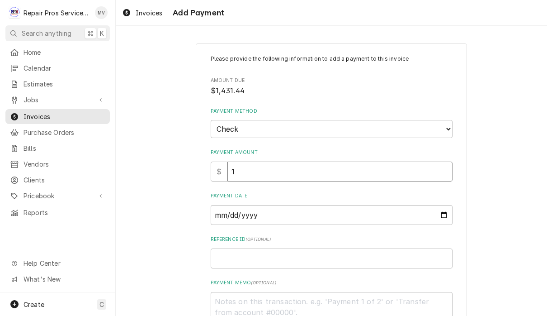
type textarea "x"
type input "14"
type textarea "x"
type input "143"
type textarea "x"
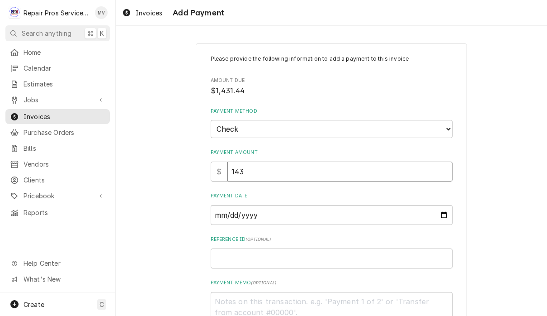
type input "1431"
type textarea "x"
type input "1431.4"
type textarea "x"
type input "1431.44"
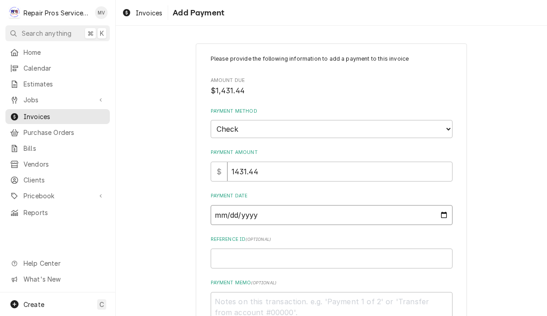
click at [257, 209] on input "Payment Date" at bounding box center [332, 215] width 242 height 20
type input "[DATE]"
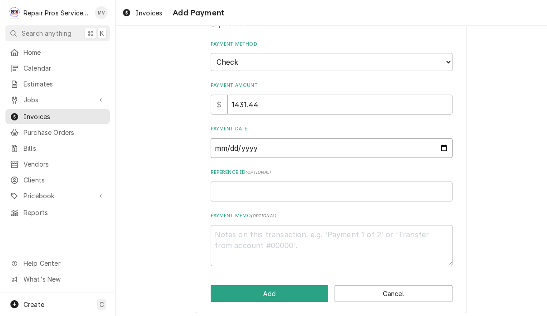
scroll to position [67, 0]
click at [238, 186] on input "Reference ID ( optional )" at bounding box center [332, 192] width 242 height 20
type textarea "x"
type input "9"
type textarea "x"
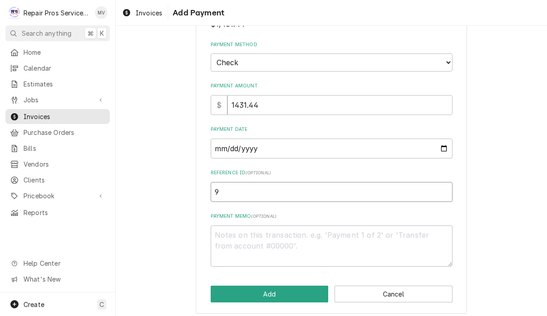
type input "99"
type textarea "x"
type input "998"
type textarea "x"
type input "9988"
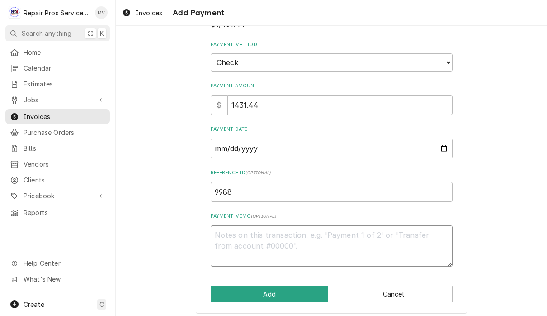
click at [260, 238] on textarea "Payment Memo ( optional )" at bounding box center [332, 245] width 242 height 41
type textarea "x"
type textarea "9"
type textarea "x"
type textarea "90"
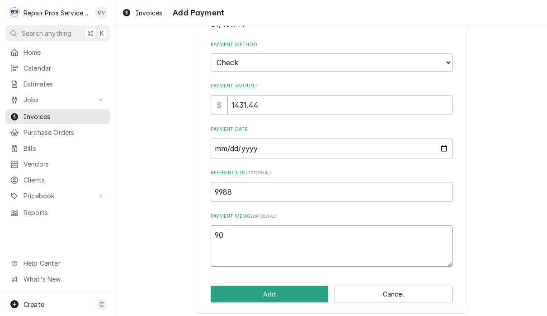
type textarea "x"
type textarea "906"
type textarea "x"
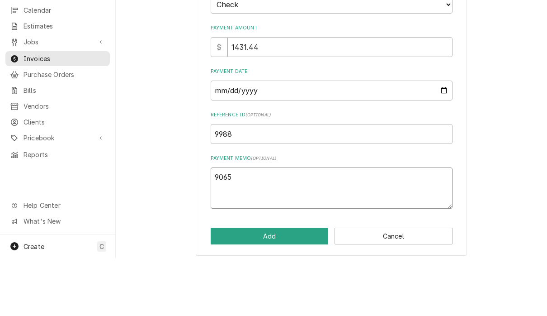
scroll to position [0, 0]
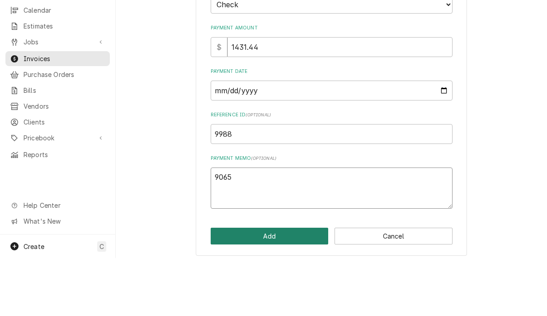
type textarea "9065"
click at [292, 285] on button "Add" at bounding box center [270, 293] width 118 height 17
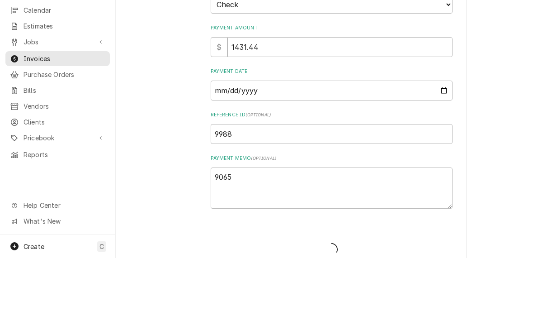
type textarea "x"
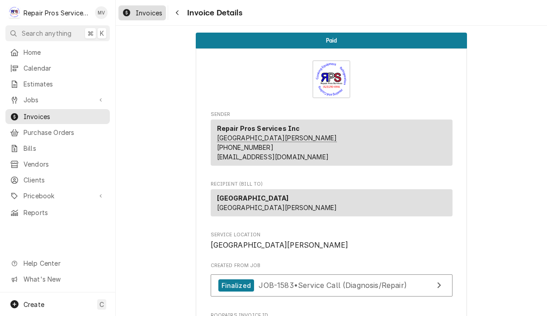
click at [149, 16] on span "Invoices" at bounding box center [149, 13] width 27 height 10
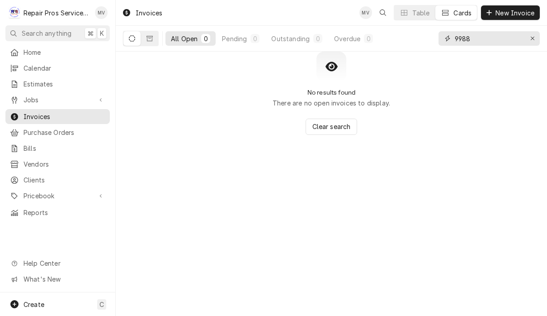
click at [493, 36] on input "9988" at bounding box center [489, 38] width 68 height 14
click at [534, 36] on icon "Erase input" at bounding box center [533, 38] width 5 height 6
type input "Bill"
click at [531, 42] on div "Erase input" at bounding box center [532, 38] width 9 height 9
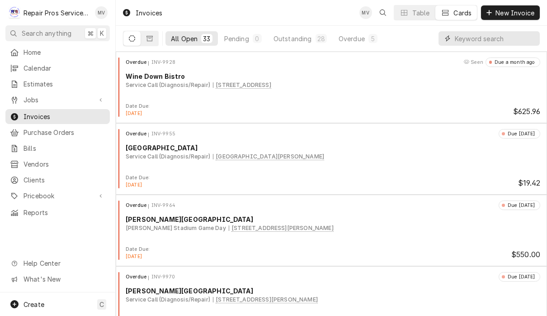
click at [482, 33] on input "Dynamic Content Wrapper" at bounding box center [495, 38] width 81 height 14
type input "10008"
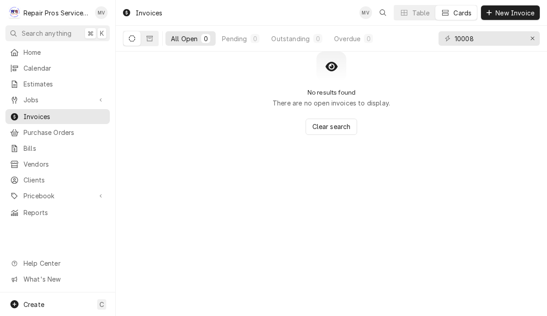
click at [135, 41] on button "Dynamic Content Wrapper" at bounding box center [132, 38] width 17 height 14
click at [530, 42] on div "Erase input" at bounding box center [532, 38] width 9 height 9
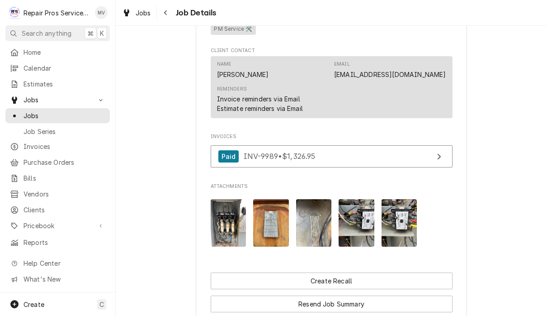
scroll to position [516, 0]
click at [166, 16] on div "Navigate back" at bounding box center [166, 12] width 9 height 9
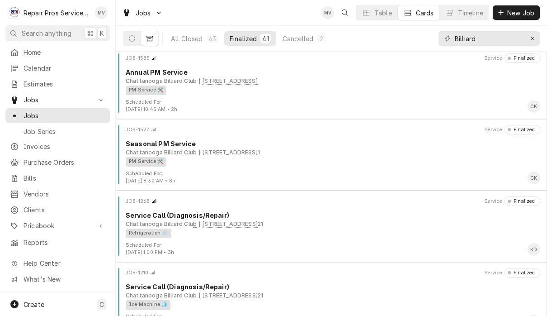
scroll to position [4, 0]
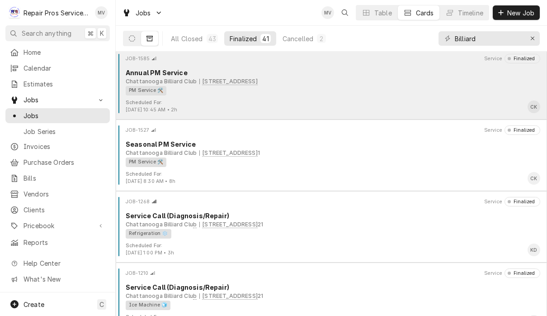
click at [401, 91] on div "PM Service 🛠️" at bounding box center [330, 91] width 409 height 10
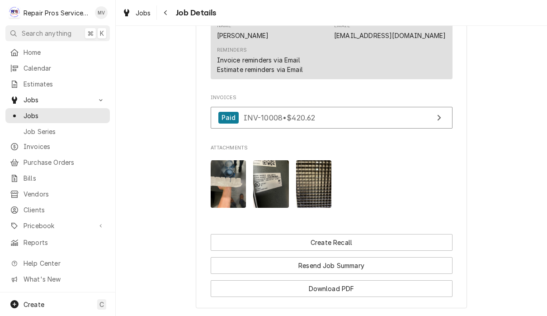
scroll to position [537, 0]
